Goal: Find contact information: Find contact information

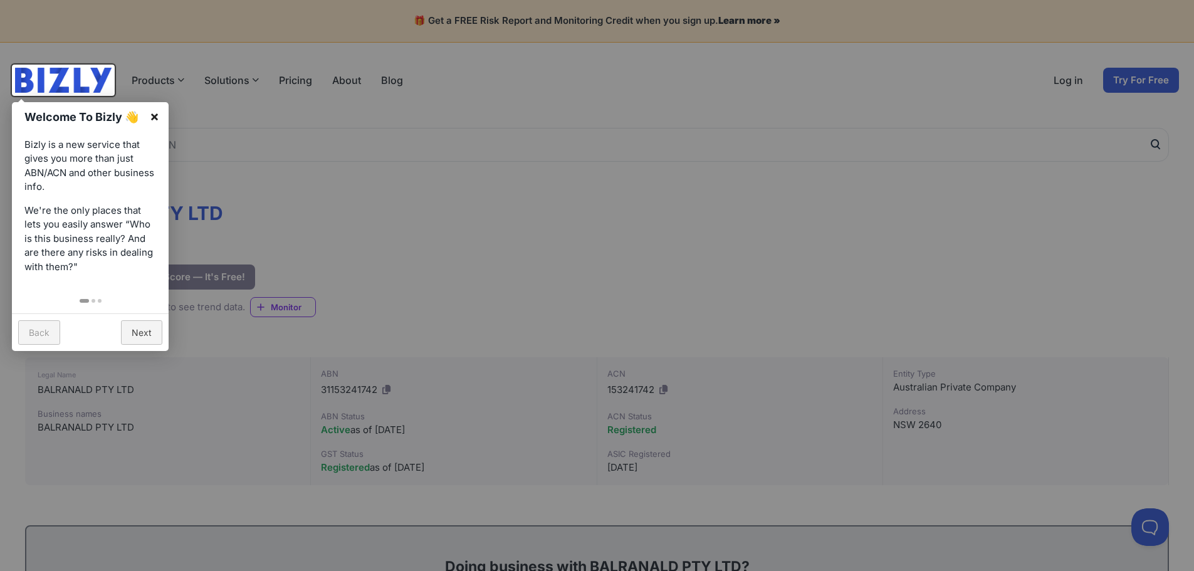
click at [155, 116] on link "×" at bounding box center [154, 116] width 28 height 28
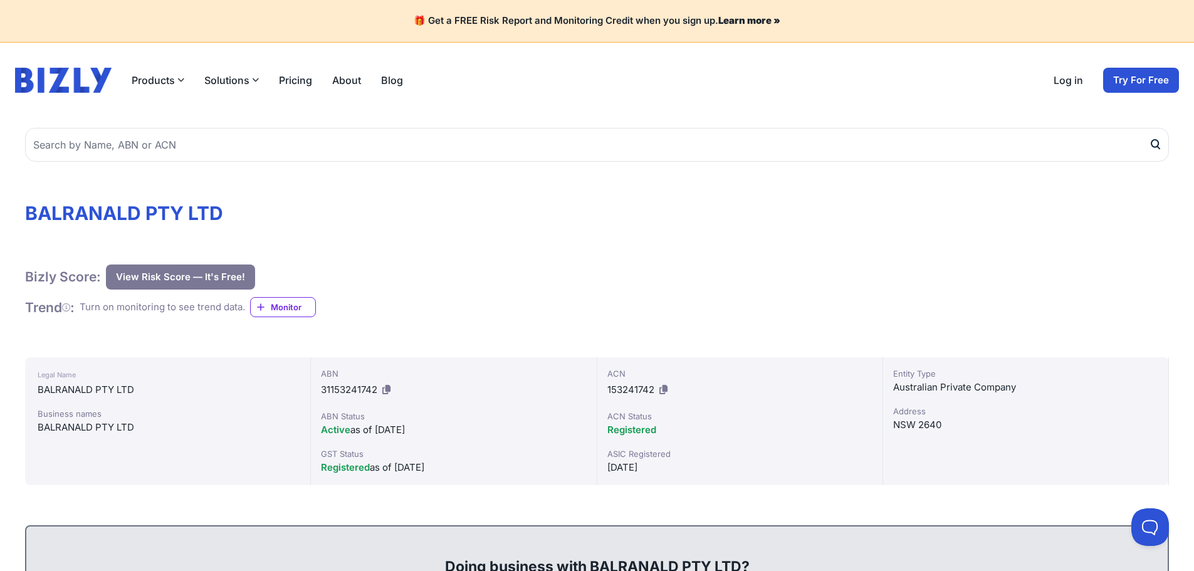
click at [348, 81] on link "About" at bounding box center [346, 80] width 29 height 15
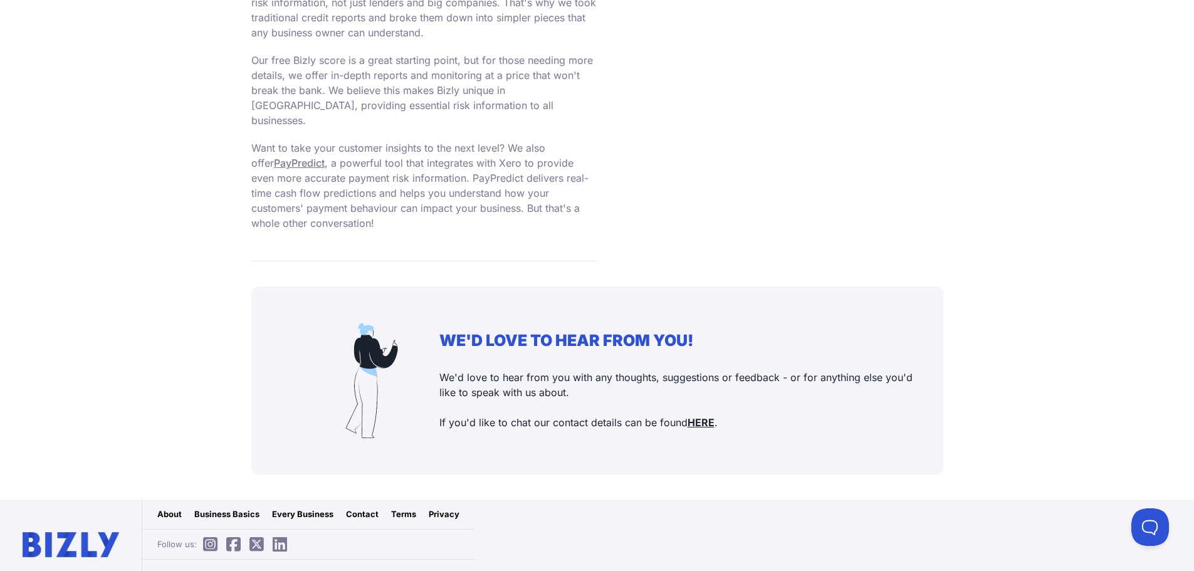
scroll to position [1108, 0]
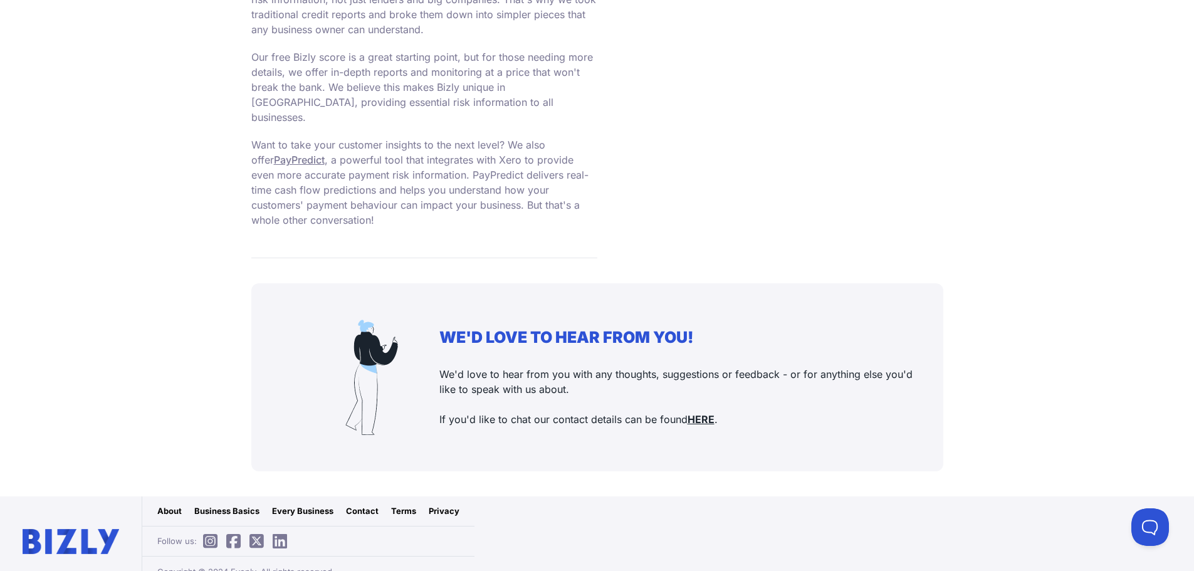
click at [357, 505] on link "Contact" at bounding box center [362, 511] width 33 height 13
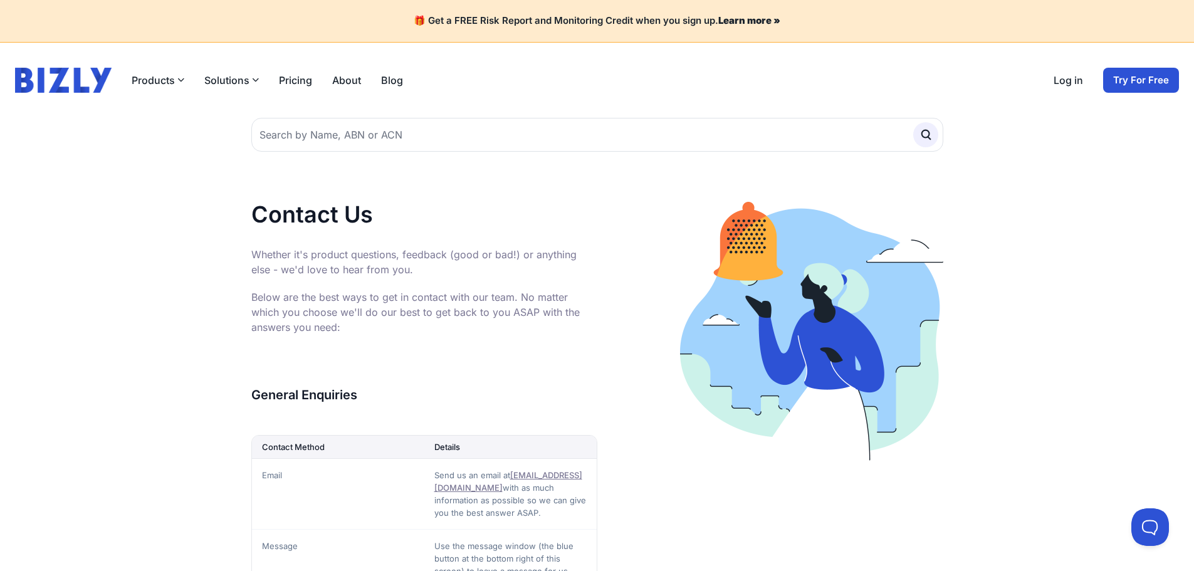
click at [345, 79] on link "About" at bounding box center [346, 80] width 29 height 15
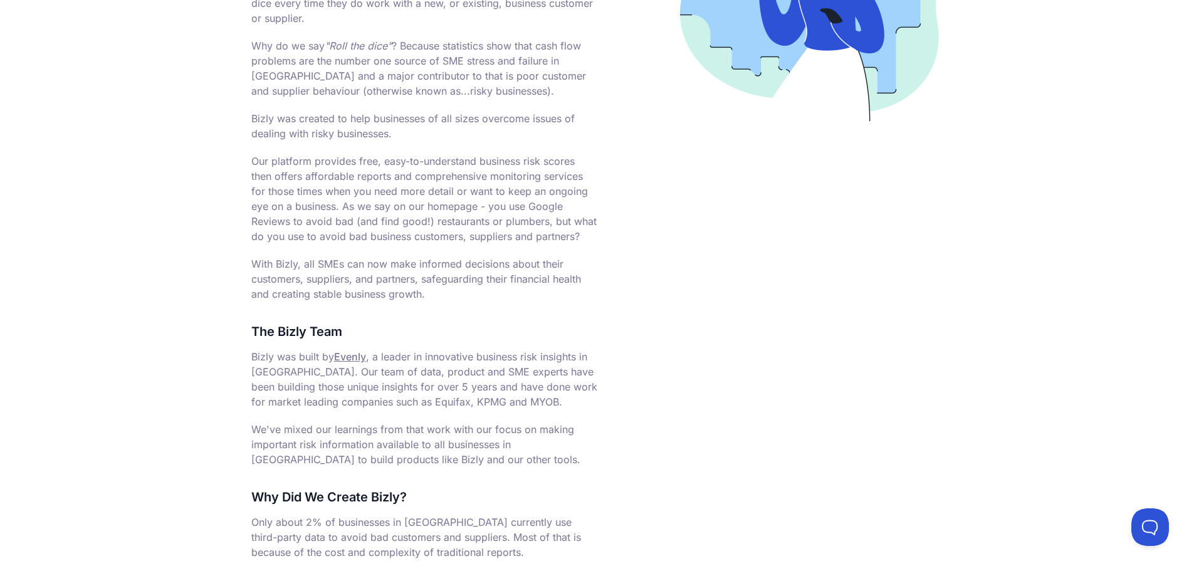
scroll to position [376, 0]
